Goal: Complete application form

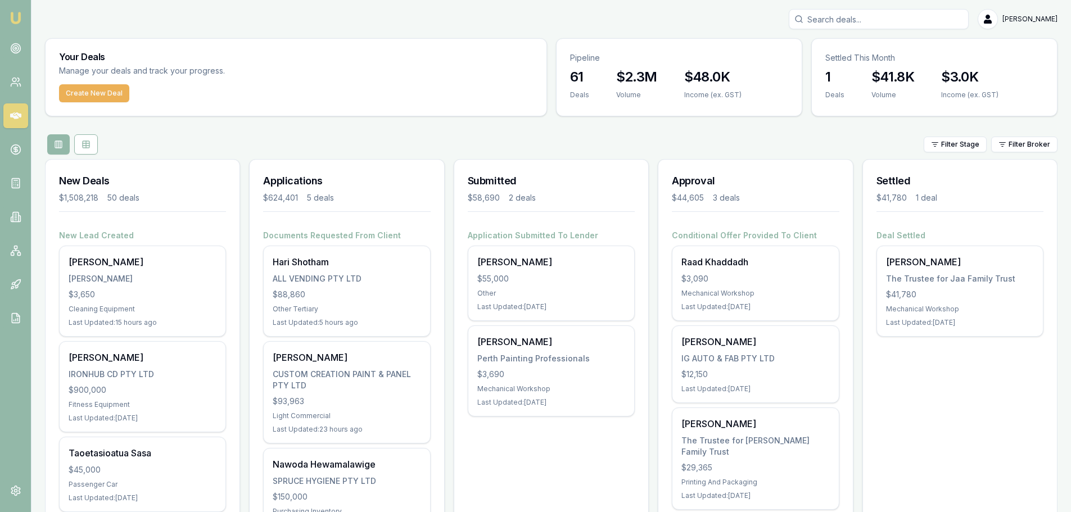
click at [144, 137] on div "Filter Stage Filter Broker" at bounding box center [551, 144] width 1013 height 20
click at [165, 137] on div "Filter Stage Filter Broker" at bounding box center [551, 144] width 1013 height 20
click at [154, 134] on div "Filter Stage Filter Broker" at bounding box center [551, 144] width 1013 height 20
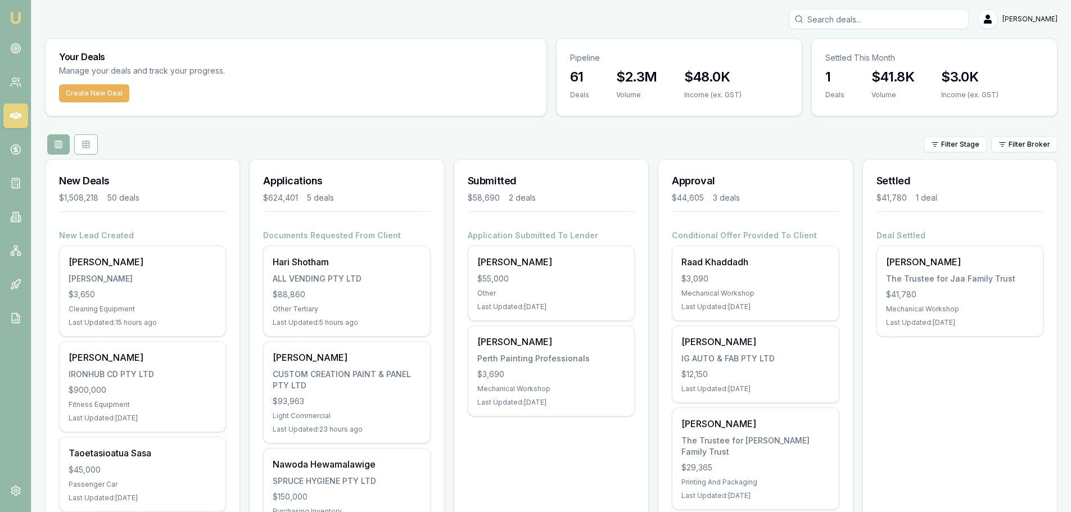
click at [438, 11] on div "[PERSON_NAME]" at bounding box center [551, 19] width 1013 height 20
click at [362, 145] on div "Filter Stage Filter Broker" at bounding box center [551, 144] width 1013 height 20
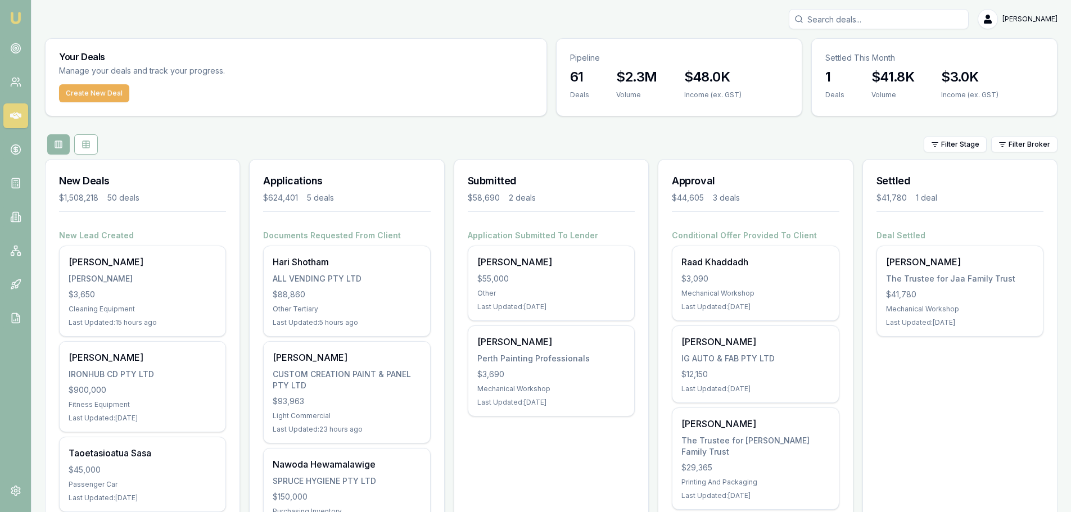
click at [367, 145] on div "Filter Stage Filter Broker" at bounding box center [551, 144] width 1013 height 20
click at [269, 136] on div "Filter Stage Filter Broker" at bounding box center [551, 144] width 1013 height 20
click at [265, 139] on div "Filter Stage Filter Broker" at bounding box center [551, 144] width 1013 height 20
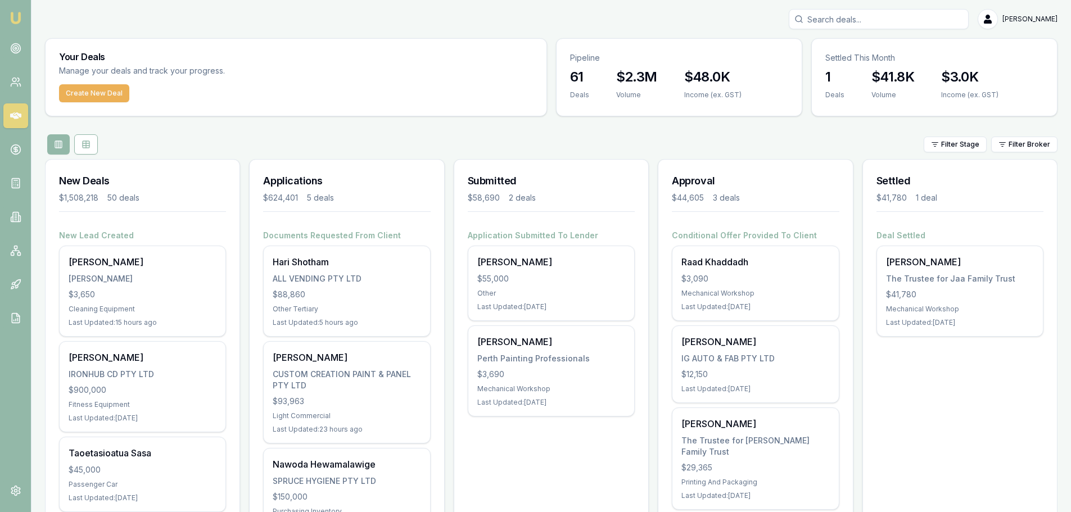
click at [265, 139] on div "Filter Stage Filter Broker" at bounding box center [551, 144] width 1013 height 20
click at [321, 137] on div "Filter Stage Filter Broker" at bounding box center [551, 144] width 1013 height 20
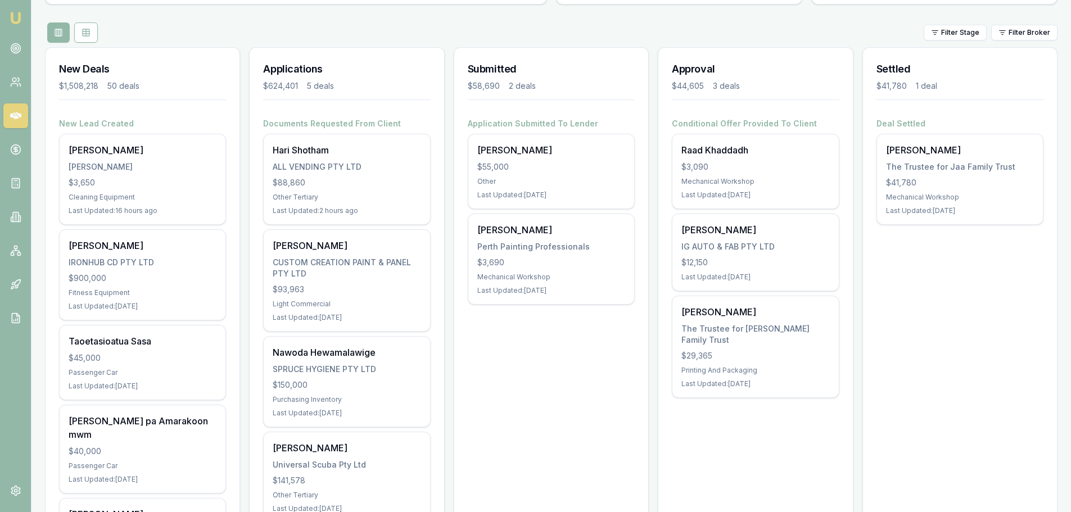
scroll to position [112, 0]
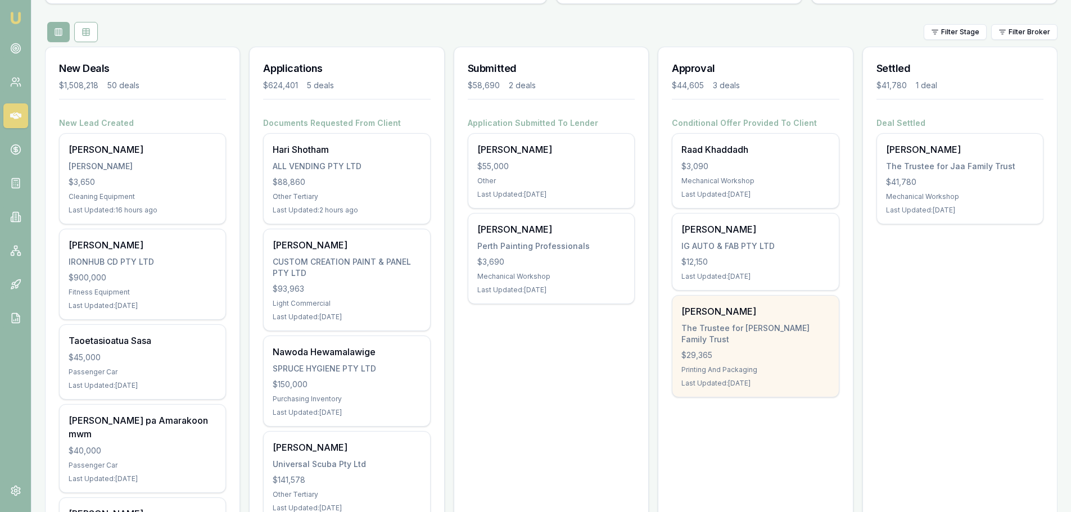
click at [725, 334] on div "Rohan Thomas The Trustee for Thomas Family Trust $29,365 Printing And Packaging…" at bounding box center [756, 346] width 166 height 101
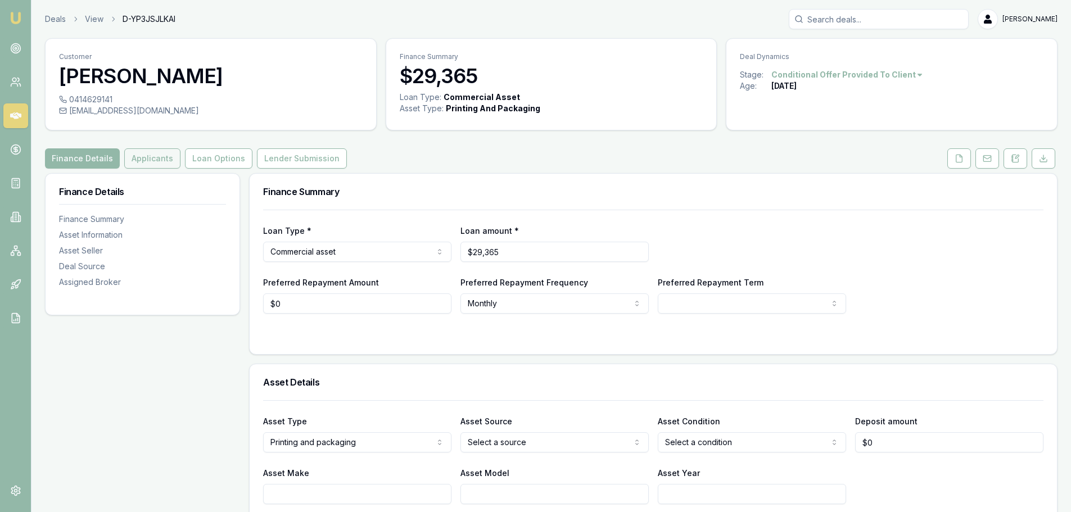
click at [147, 159] on button "Applicants" at bounding box center [152, 158] width 56 height 20
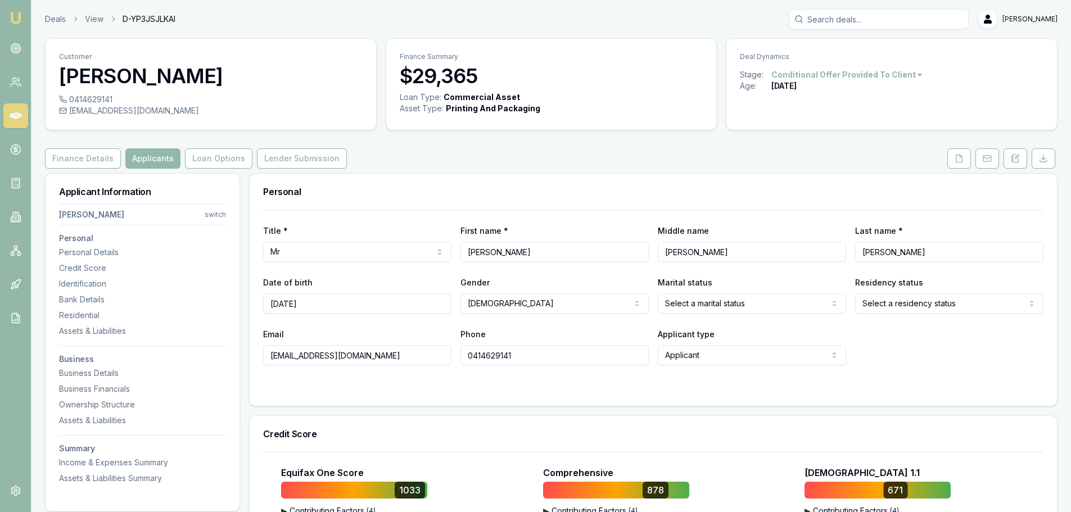
click at [215, 214] on html "Emu Broker Deals View D-YP3JSJLKAI Brad Hearns Toggle Menu Customer Rohan Thoma…" at bounding box center [535, 256] width 1071 height 512
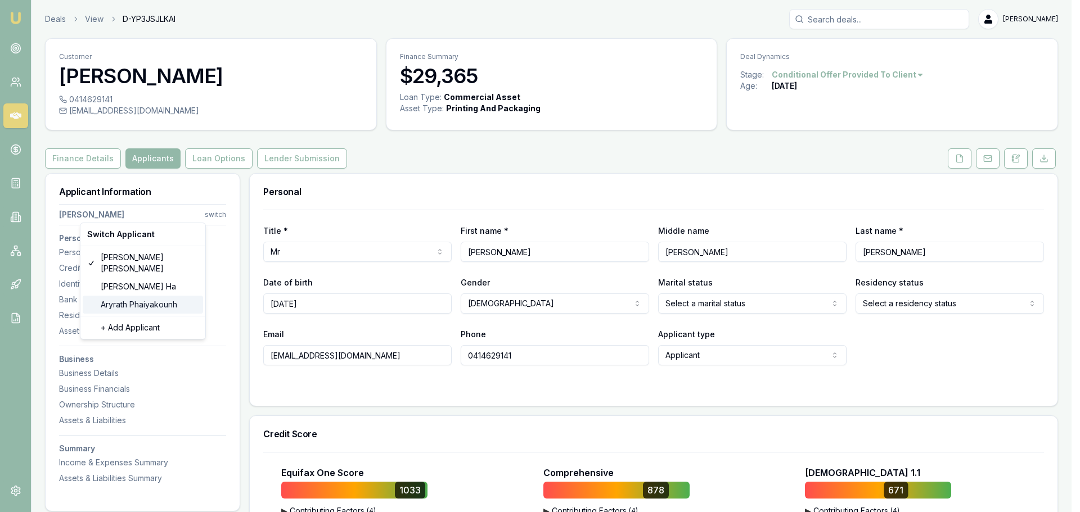
click at [136, 300] on div "Aryrath Phaiyakounh" at bounding box center [143, 305] width 120 height 18
select select "Ms"
select select
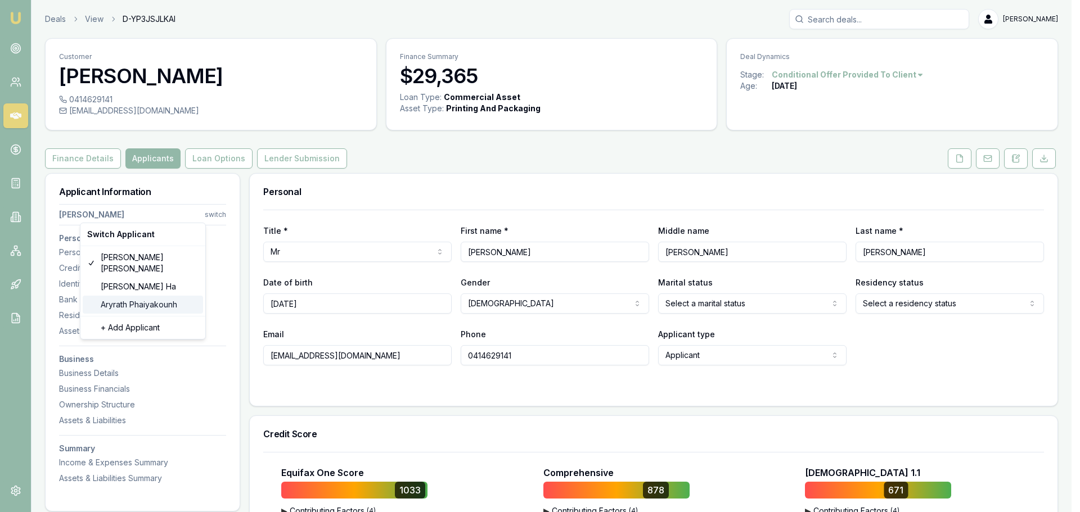
type input "Aryrath"
type input "Phaiyakounh"
type input "aryrath@gmail.com"
type input "0431388631"
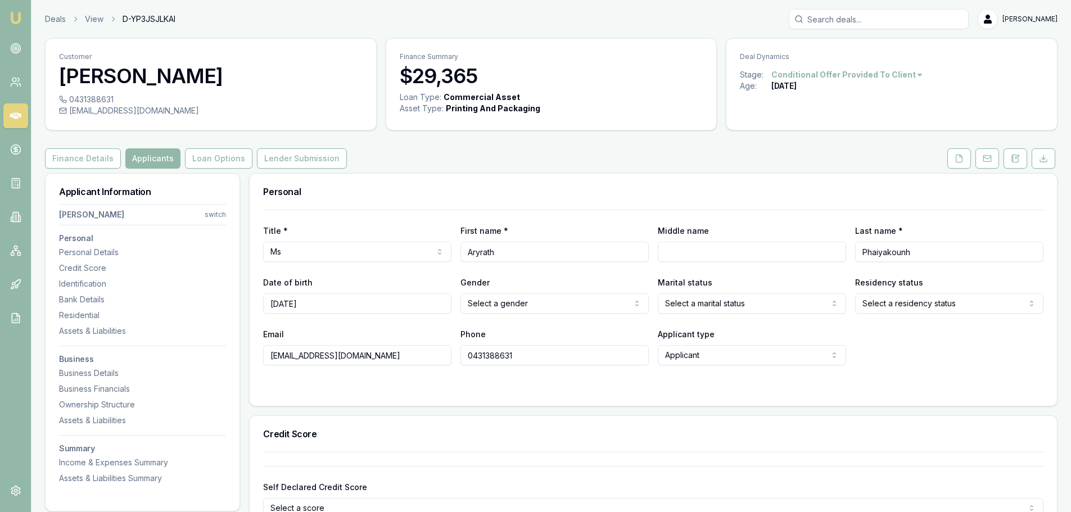
drag, startPoint x: 510, startPoint y: 250, endPoint x: 452, endPoint y: 253, distance: 58.0
click at [452, 253] on div "Title * Ms Mr Mrs Miss Ms Dr Prof First name * Aryrath Middle name Last name * …" at bounding box center [653, 243] width 781 height 38
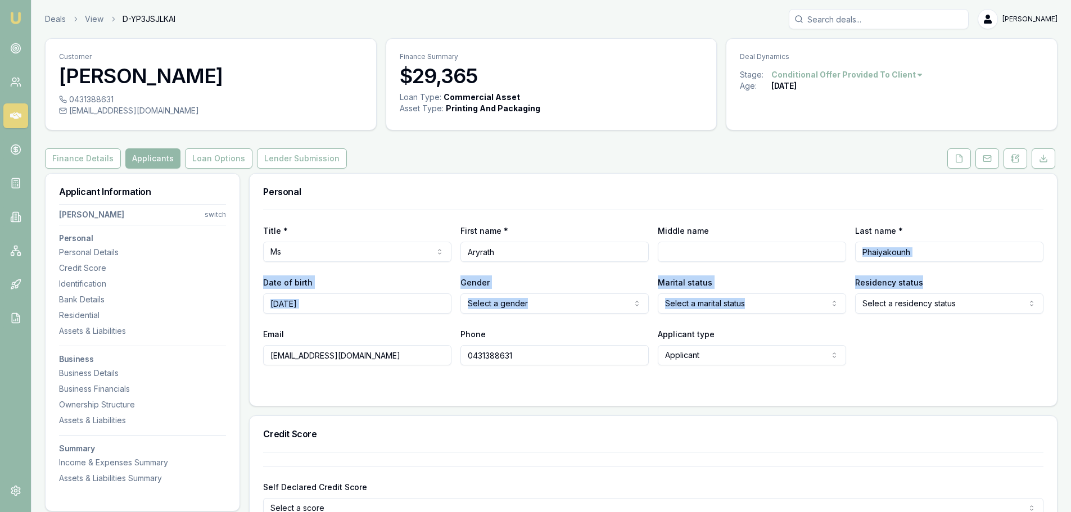
drag, startPoint x: 876, startPoint y: 256, endPoint x: 867, endPoint y: 256, distance: 8.4
click at [867, 256] on div "Title * Ms Mr Mrs Miss Ms Dr Prof First name * Aryrath Middle name Last name * …" at bounding box center [653, 288] width 781 height 156
click at [901, 250] on input "Phaiyakounh" at bounding box center [949, 252] width 188 height 20
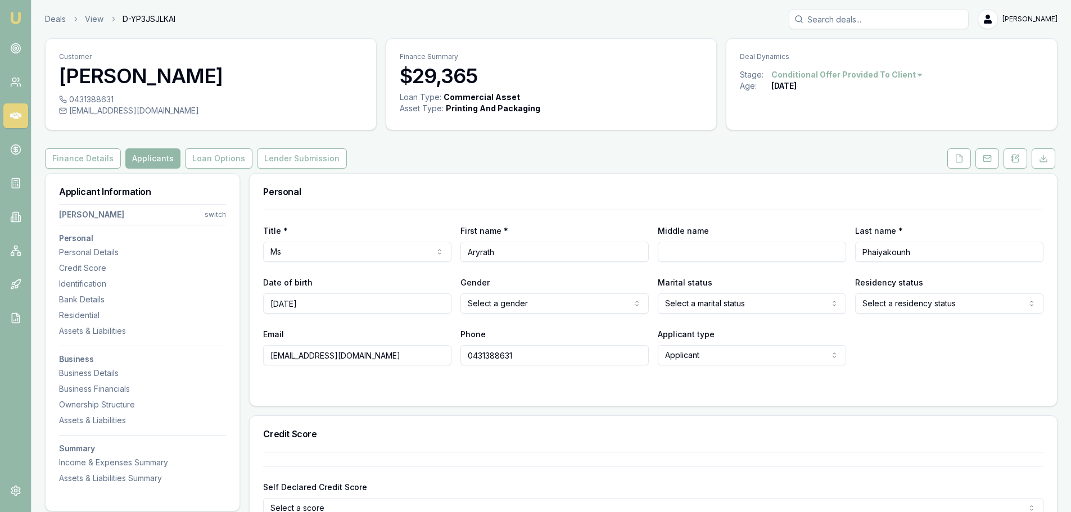
drag, startPoint x: 890, startPoint y: 253, endPoint x: 859, endPoint y: 254, distance: 31.0
click at [859, 254] on input "Phaiyakounh" at bounding box center [949, 252] width 188 height 20
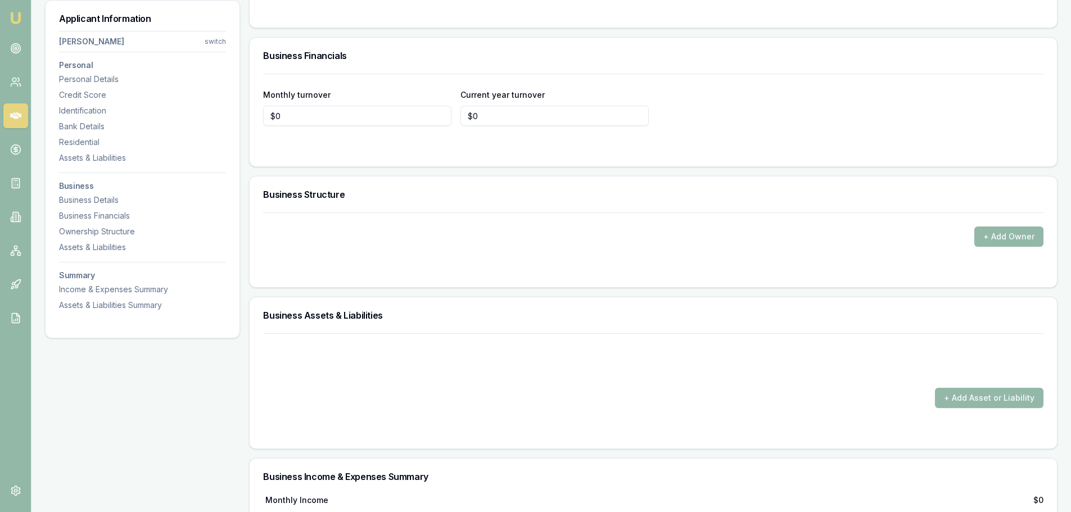
scroll to position [1575, 0]
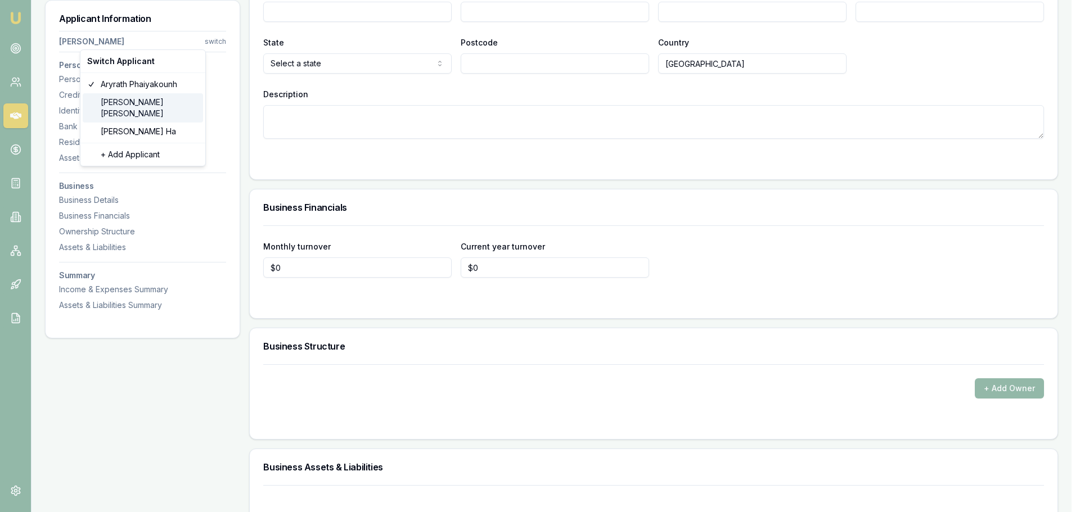
click at [145, 102] on div "Rohan Thomas" at bounding box center [143, 107] width 120 height 29
select select "Mr"
select select "MALE"
select select "ACT"
select select "OPEN_LICENCE"
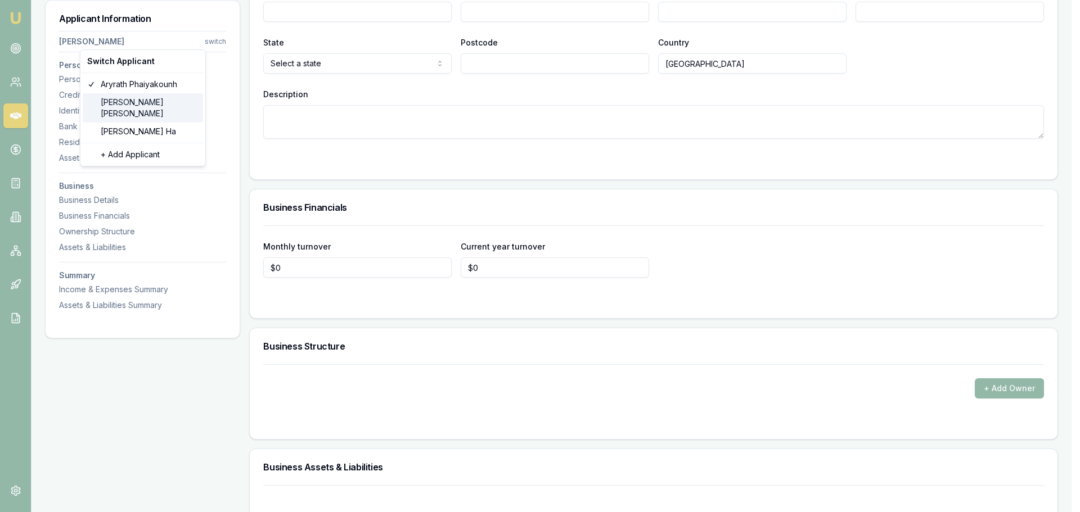
type input "Rohan"
type input "Dennis"
type input "Thomas"
type input "info@rojocustoms.com.au"
type input "0414629141"
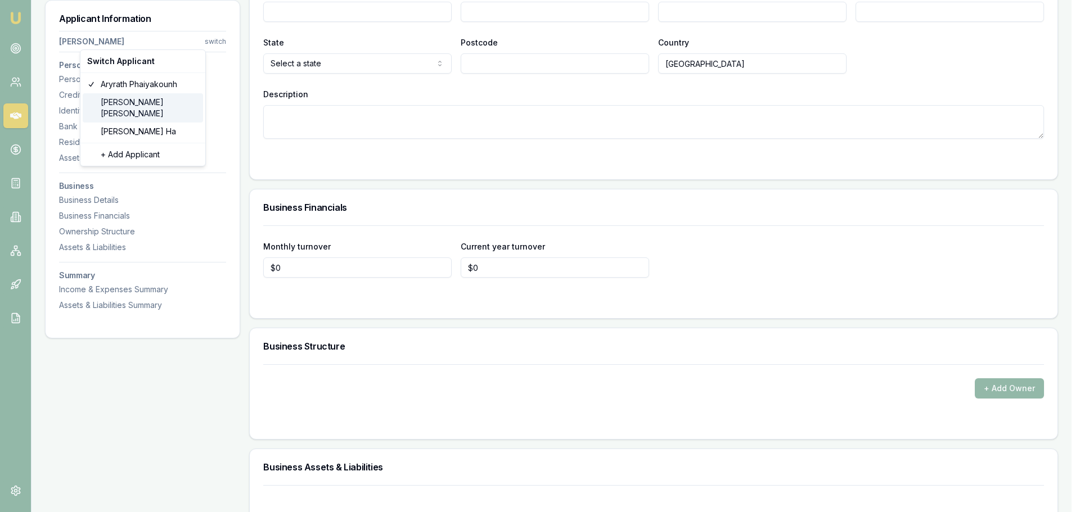
type input "2099190"
type input "28/06/2029"
type input "A002014018"
type input "2684880864"
type input "04/2029"
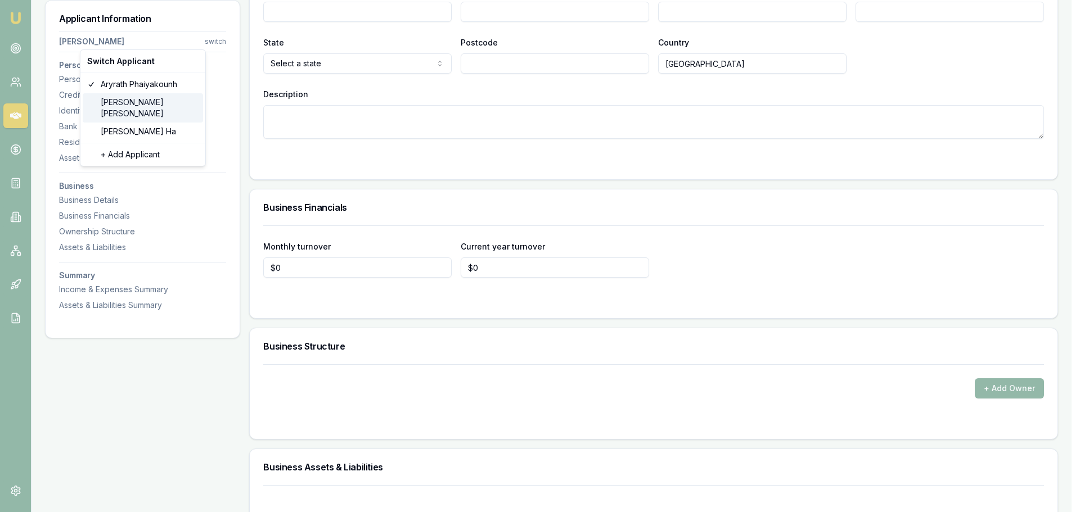
type input "1"
type input "D"
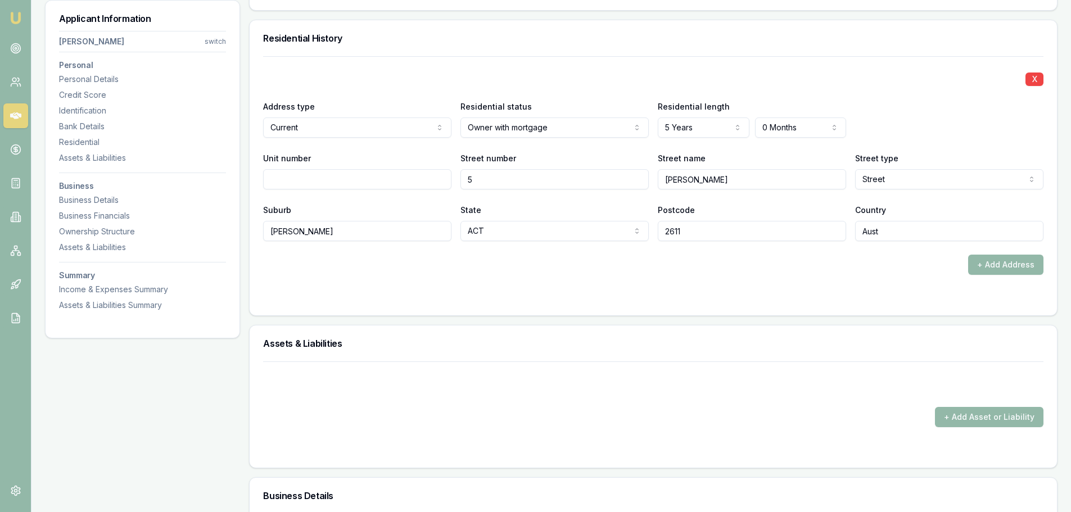
scroll to position [1010, 0]
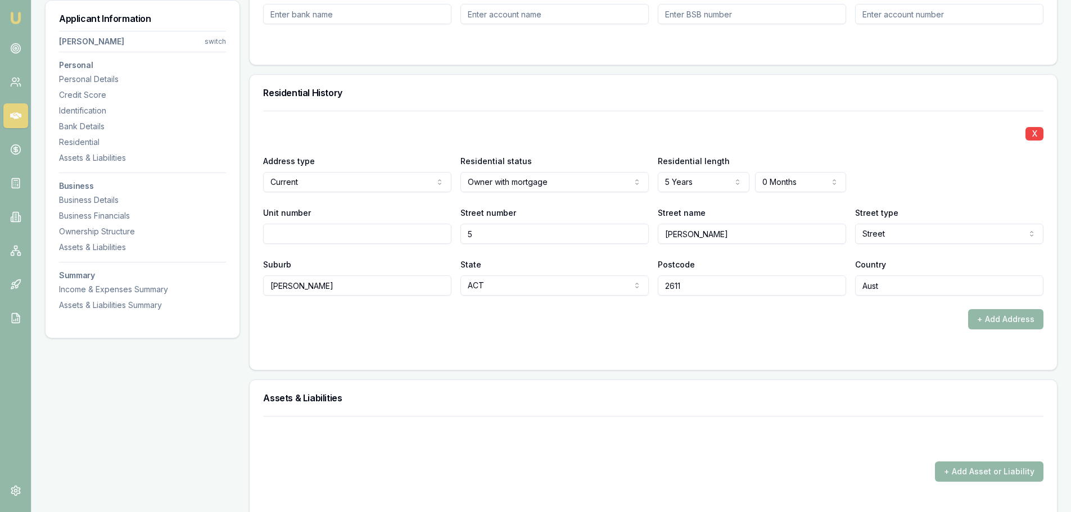
drag, startPoint x: 457, startPoint y: 235, endPoint x: 409, endPoint y: 235, distance: 47.2
click at [409, 235] on div "Unit number Street number 5 Street name David Fleay Street type Street Access A…" at bounding box center [653, 225] width 781 height 38
drag, startPoint x: 675, startPoint y: 241, endPoint x: 656, endPoint y: 244, distance: 19.9
click at [656, 244] on div "Unit number Street number 5 Street name David Fleay Street type Street Access A…" at bounding box center [653, 225] width 781 height 38
drag, startPoint x: 310, startPoint y: 289, endPoint x: 256, endPoint y: 283, distance: 54.3
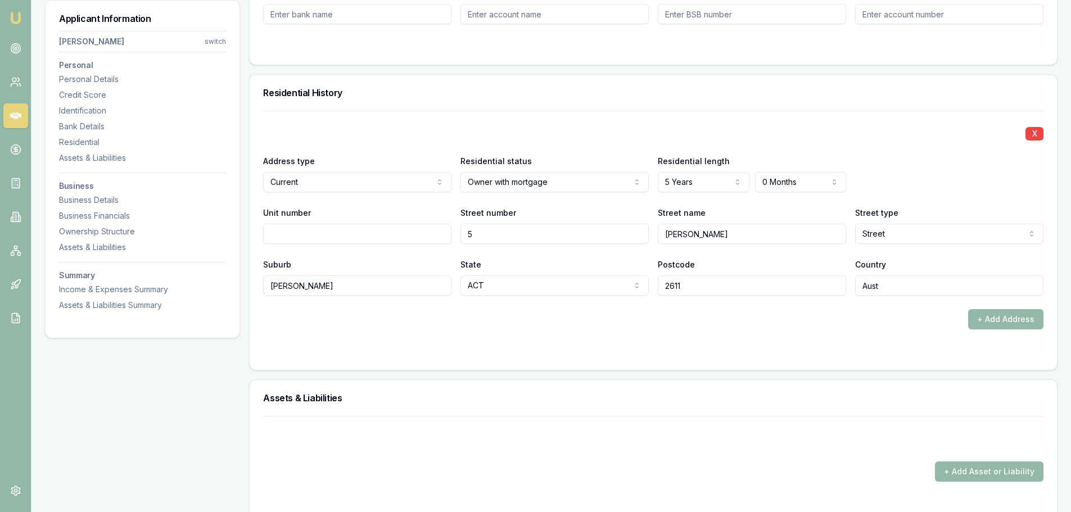
click at [256, 283] on div "X Address type Current Current Previous Residential status Owner with mortgage …" at bounding box center [654, 240] width 808 height 259
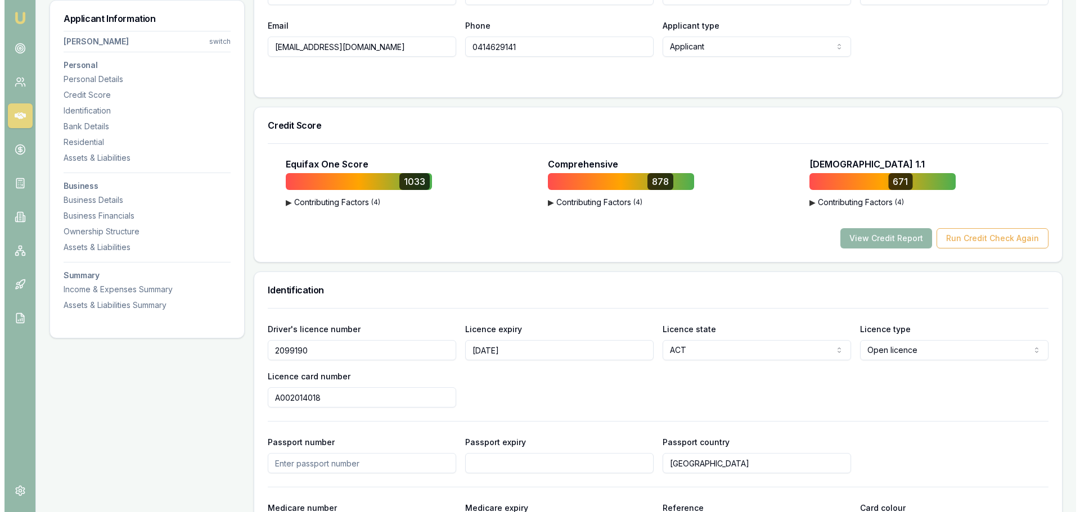
scroll to position [110, 0]
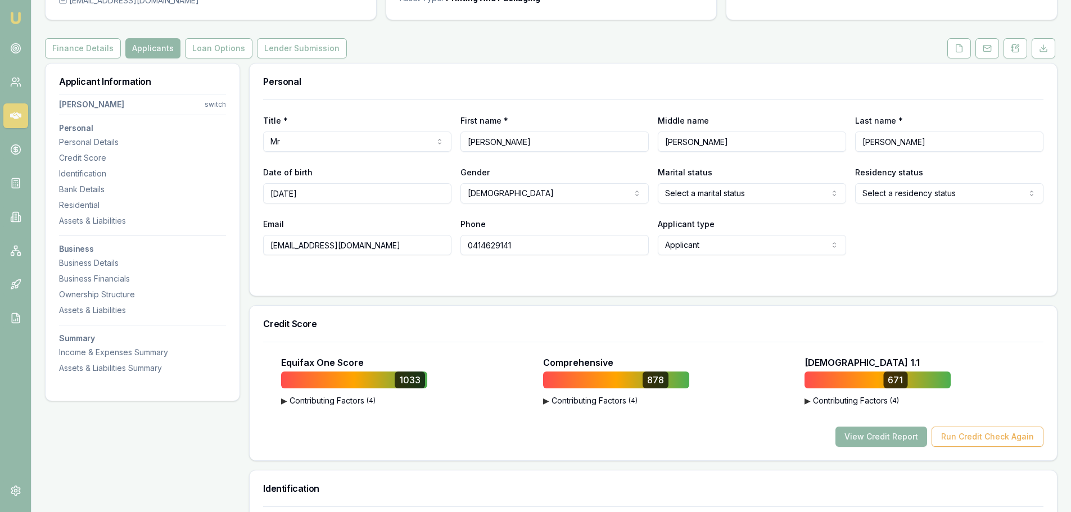
click at [878, 437] on button "View Credit Report" at bounding box center [882, 437] width 92 height 20
